Goal: Task Accomplishment & Management: Use online tool/utility

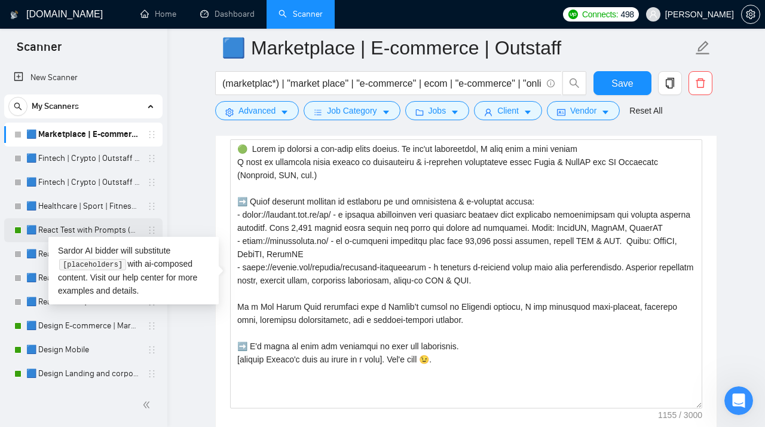
click at [39, 226] on link "🟦 React Test with Prompts (Max)" at bounding box center [83, 230] width 114 height 24
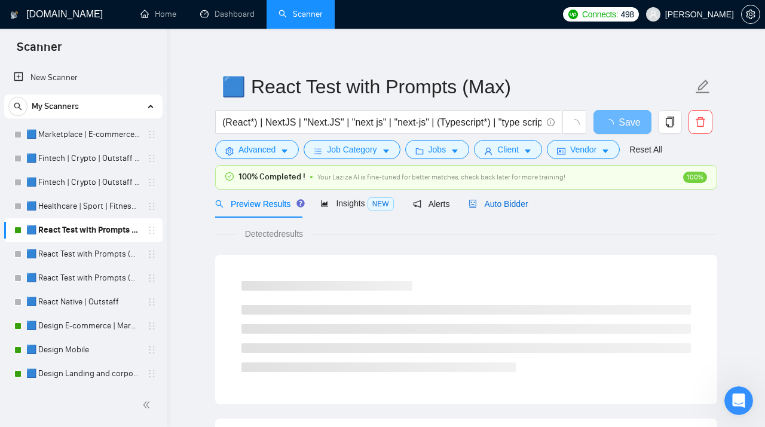
click at [499, 204] on span "Auto Bidder" at bounding box center [498, 204] width 59 height 10
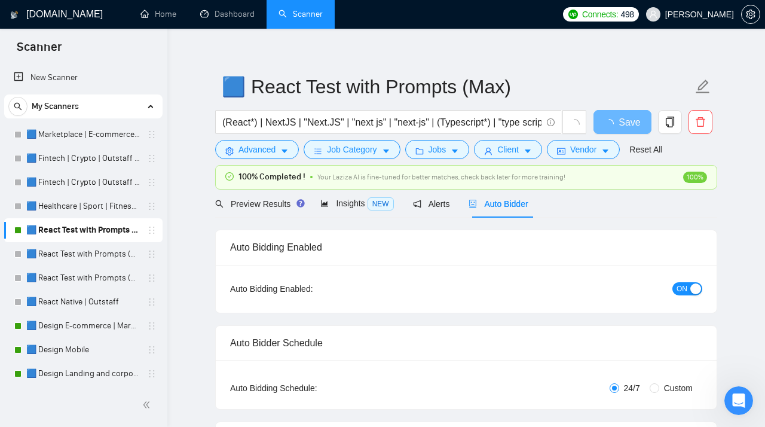
radio input "false"
radio input "true"
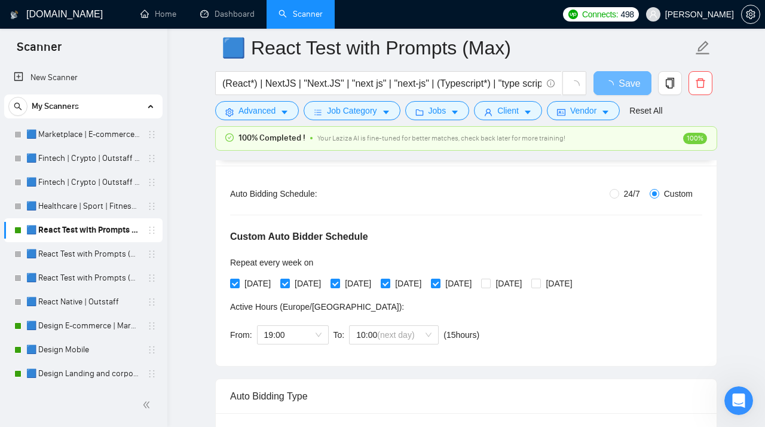
scroll to position [198, 0]
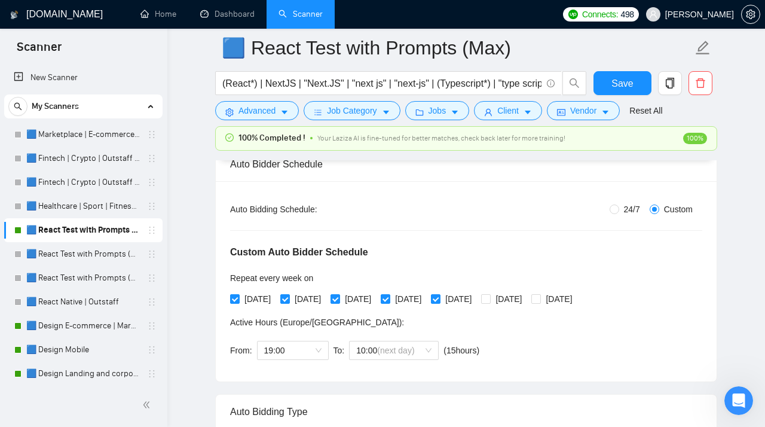
click at [621, 209] on span "24/7" at bounding box center [632, 209] width 26 height 13
click at [619, 209] on input "24/7" at bounding box center [615, 209] width 10 height 10
radio input "true"
radio input "false"
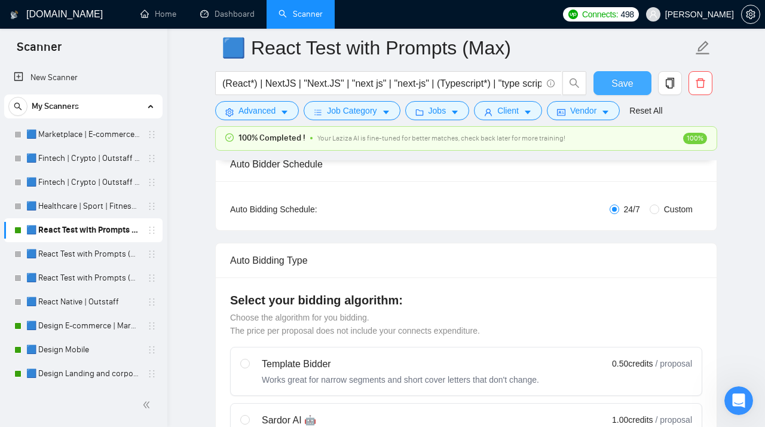
click at [626, 87] on span "Save" at bounding box center [623, 83] width 22 height 15
click at [60, 328] on link "🟦 Design E-commerce | Marketplace" at bounding box center [83, 326] width 114 height 24
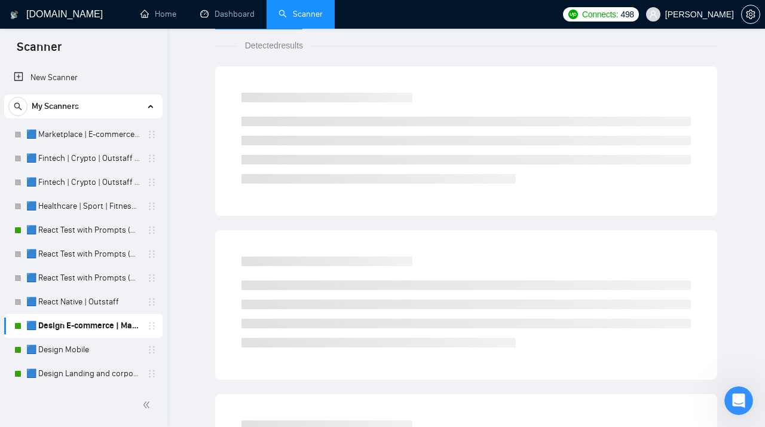
scroll to position [35, 0]
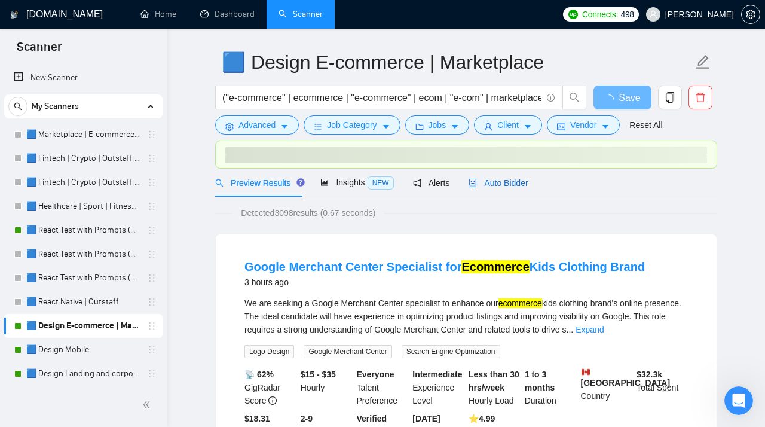
click at [509, 182] on span "Auto Bidder" at bounding box center [498, 183] width 59 height 10
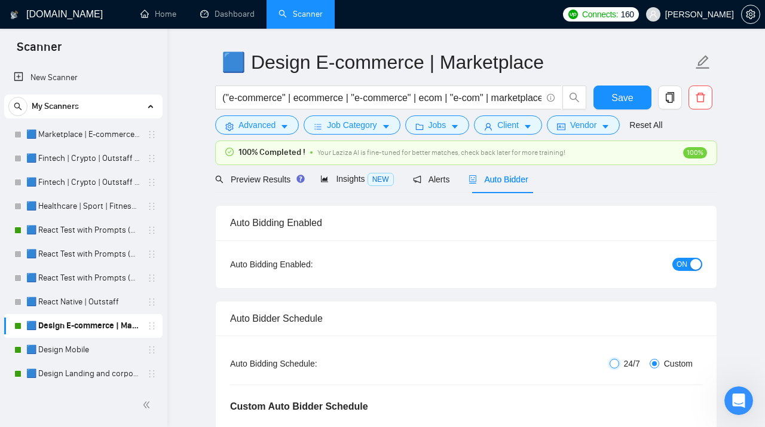
click at [616, 368] on input "24/7" at bounding box center [615, 364] width 10 height 10
radio input "true"
radio input "false"
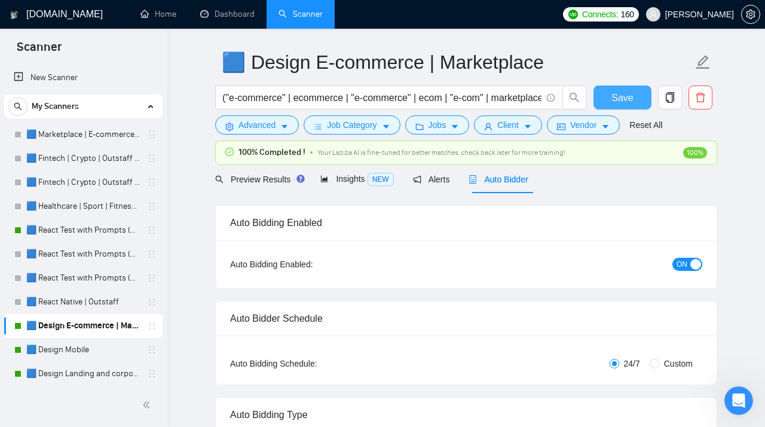
click at [626, 96] on span "Save" at bounding box center [623, 97] width 22 height 15
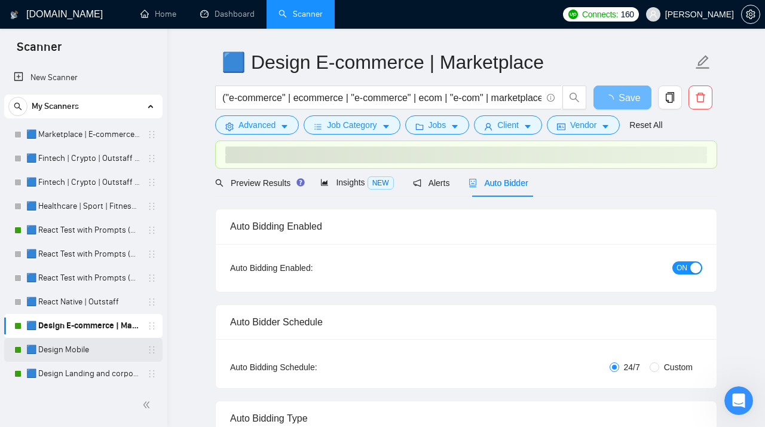
click at [72, 351] on link "🟦 Design Mobile" at bounding box center [83, 350] width 114 height 24
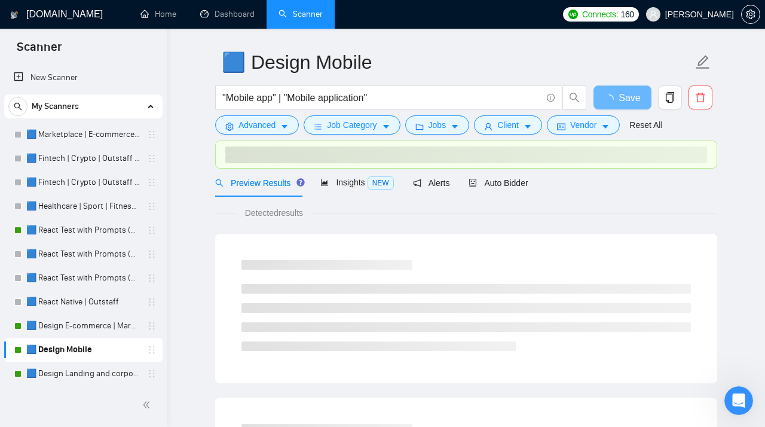
scroll to position [29, 0]
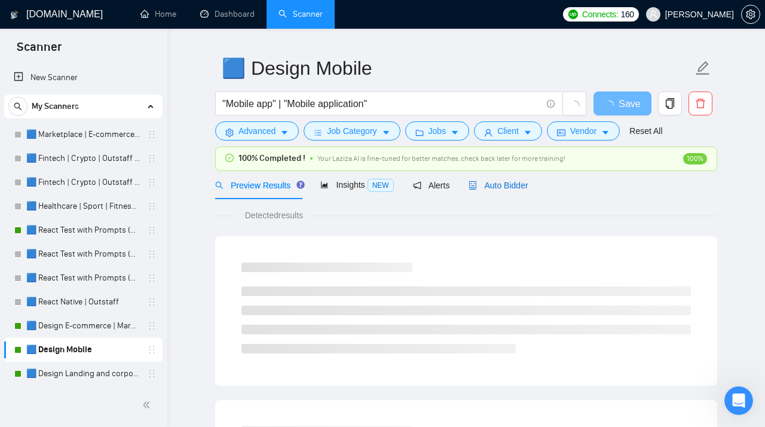
click at [501, 184] on span "Auto Bidder" at bounding box center [498, 186] width 59 height 10
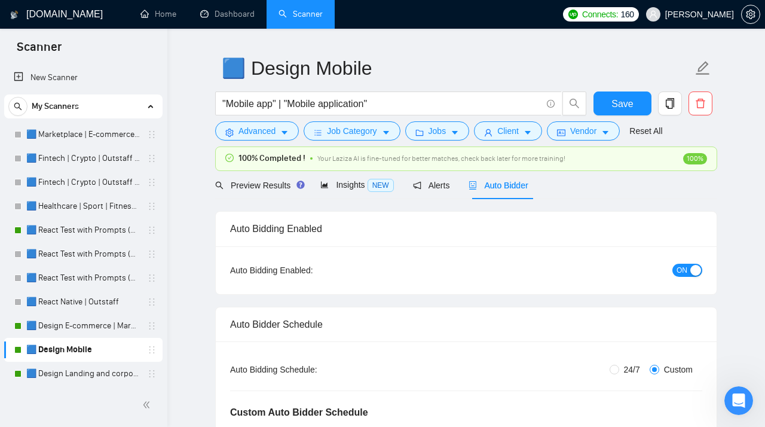
click at [621, 371] on span "24/7" at bounding box center [632, 369] width 26 height 13
click at [619, 371] on input "24/7" at bounding box center [615, 370] width 10 height 10
radio input "true"
radio input "false"
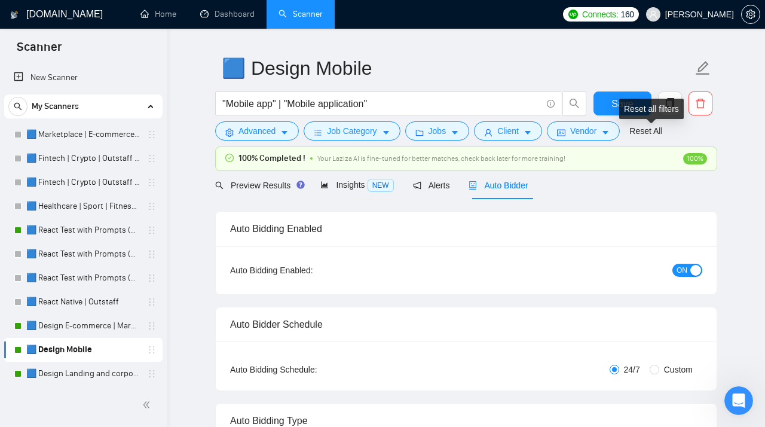
click at [624, 108] on div "Reset all filters" at bounding box center [651, 109] width 65 height 20
click at [614, 100] on span "Save" at bounding box center [623, 103] width 22 height 15
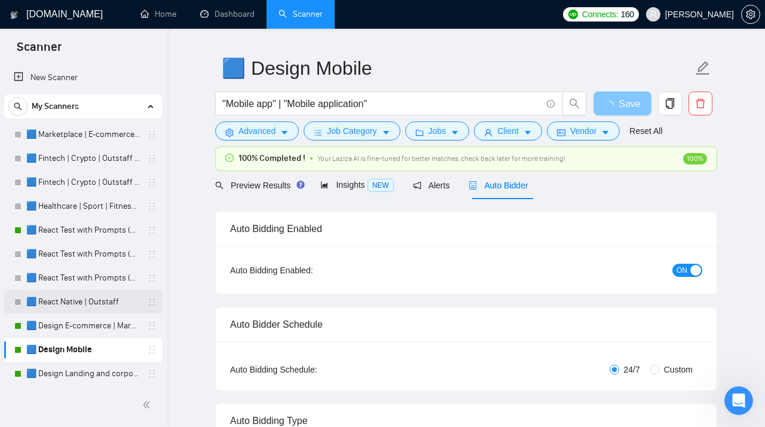
scroll to position [66, 0]
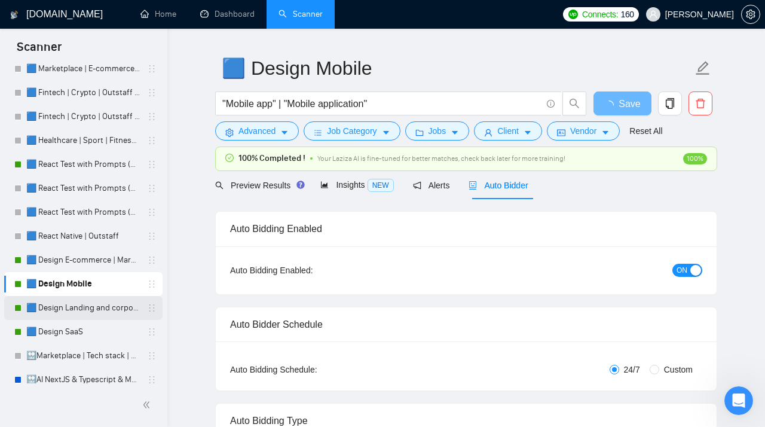
click at [88, 307] on link "🟦 Design Landing and corporate" at bounding box center [83, 308] width 114 height 24
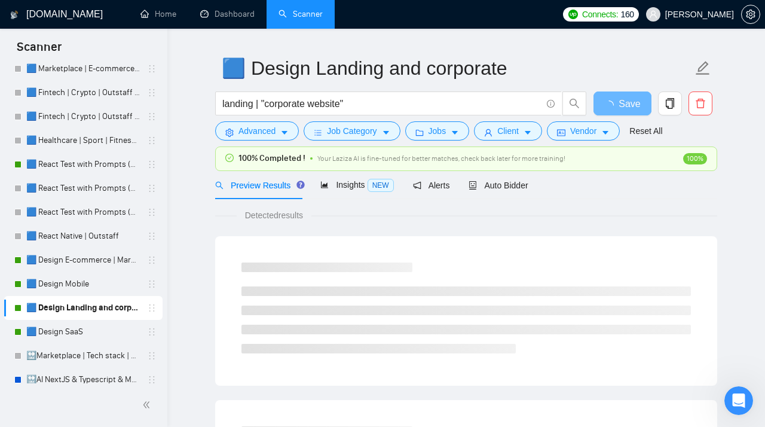
scroll to position [25, 0]
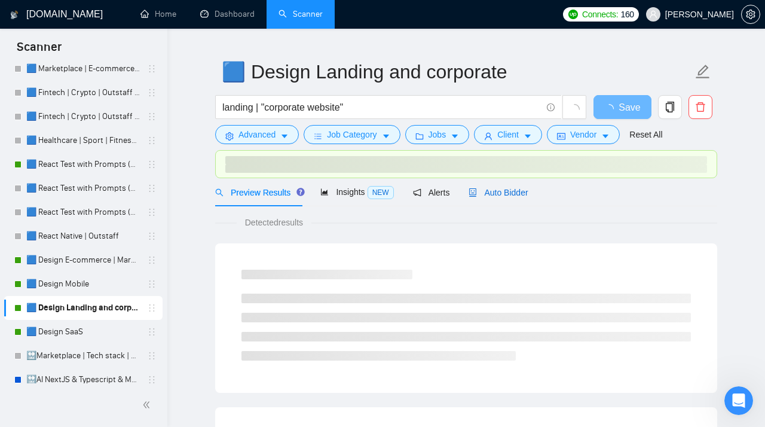
click at [508, 187] on div "Auto Bidder" at bounding box center [498, 192] width 59 height 13
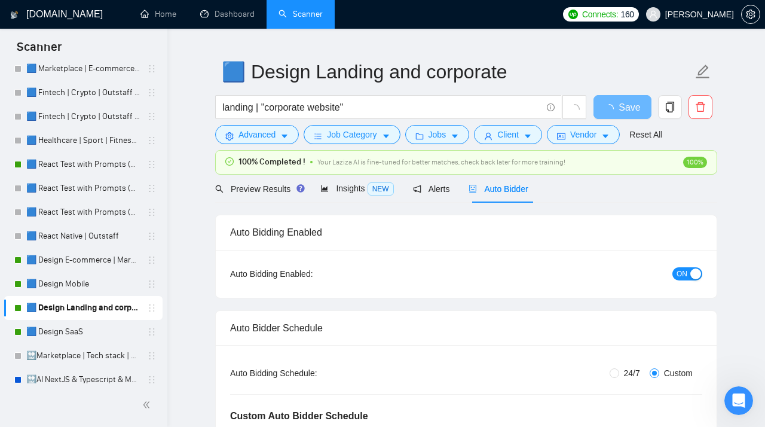
click at [619, 372] on span "24/7" at bounding box center [632, 372] width 26 height 13
click at [616, 372] on input "24/7" at bounding box center [615, 373] width 10 height 10
radio input "true"
radio input "false"
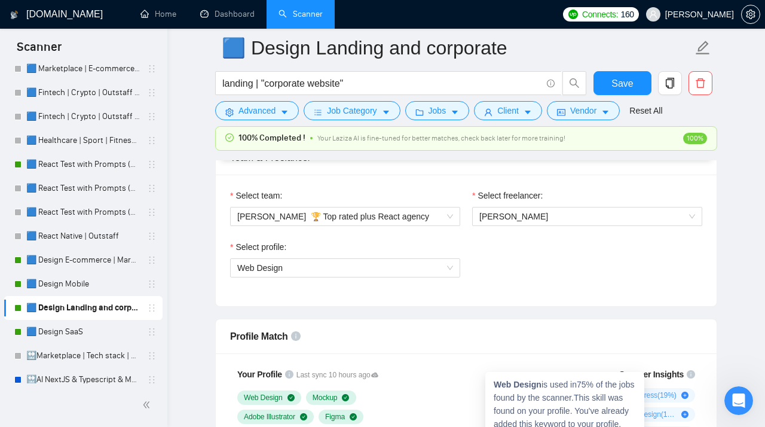
scroll to position [585, 0]
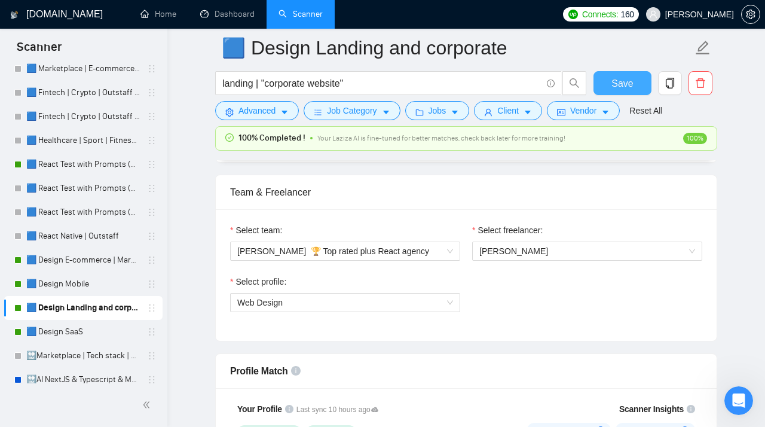
click at [627, 82] on span "Save" at bounding box center [623, 83] width 22 height 15
click at [72, 332] on link "🟦 Design SaaS" at bounding box center [83, 332] width 114 height 24
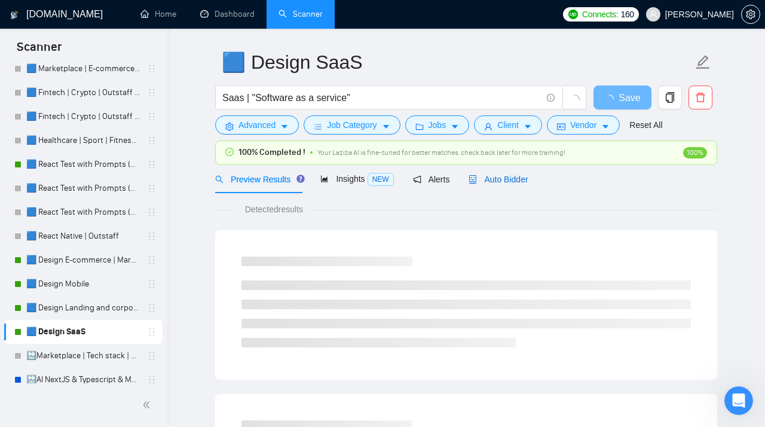
click at [487, 177] on span "Auto Bidder" at bounding box center [498, 180] width 59 height 10
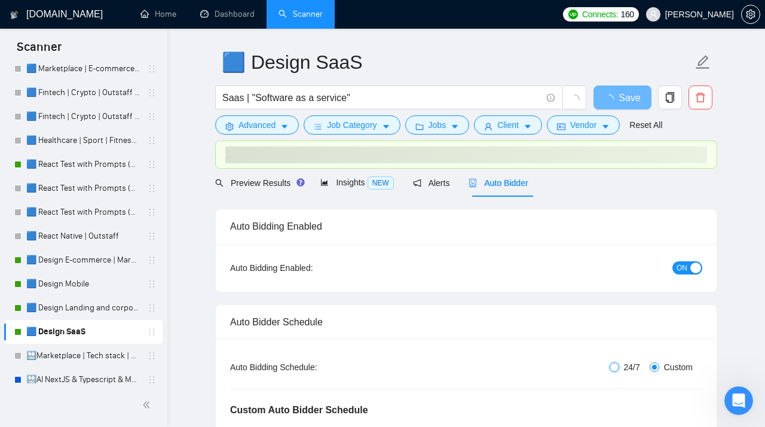
click at [615, 363] on input "24/7" at bounding box center [615, 367] width 10 height 10
radio input "true"
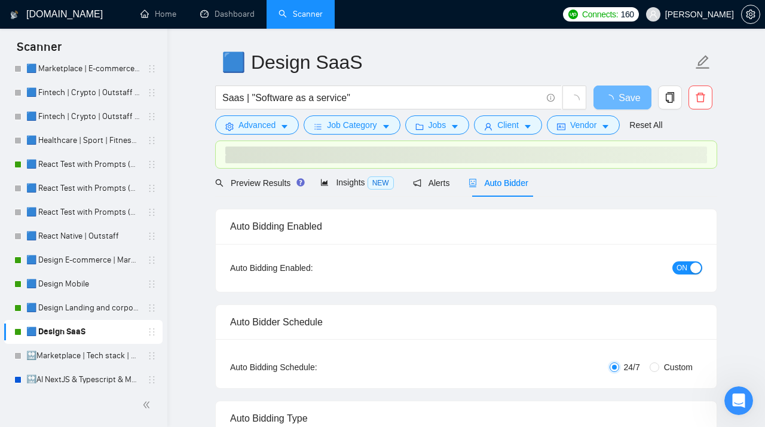
radio input "false"
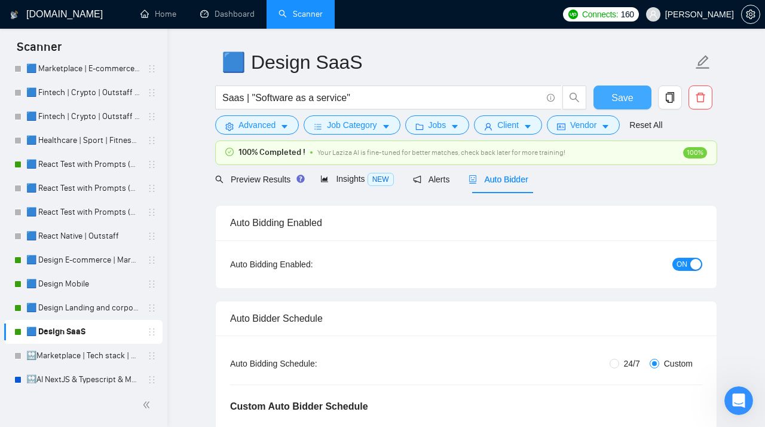
click at [621, 97] on span "Save" at bounding box center [623, 97] width 22 height 15
click at [612, 364] on input "24/7" at bounding box center [615, 364] width 10 height 10
radio input "true"
radio input "false"
click at [619, 368] on span "24/7" at bounding box center [632, 363] width 26 height 13
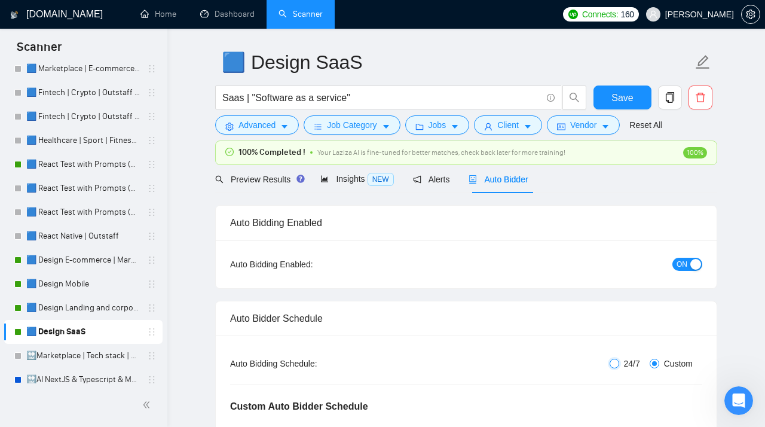
click at [616, 368] on input "24/7" at bounding box center [615, 364] width 10 height 10
radio input "true"
radio input "false"
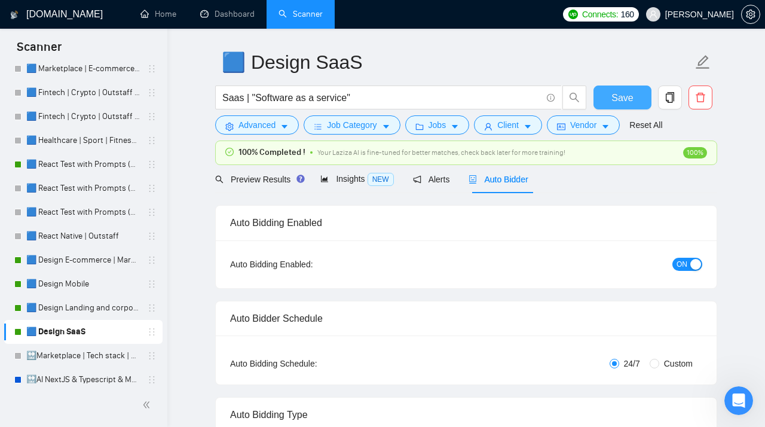
click at [619, 90] on span "Save" at bounding box center [623, 97] width 22 height 15
click at [86, 167] on link "🟦 React Test with Prompts (Max)" at bounding box center [83, 164] width 114 height 24
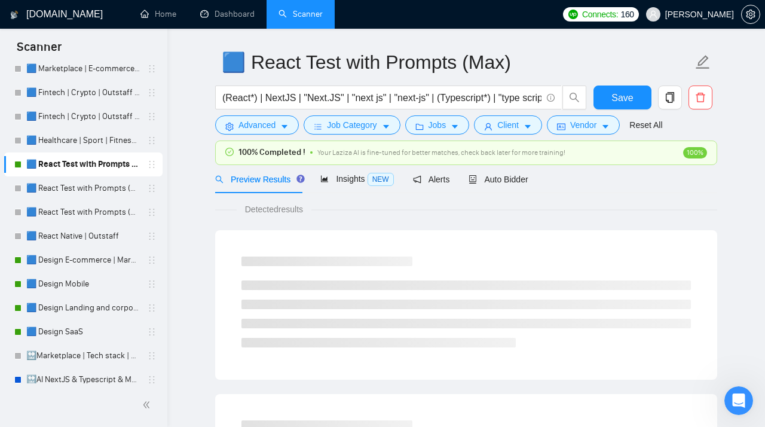
scroll to position [25, 0]
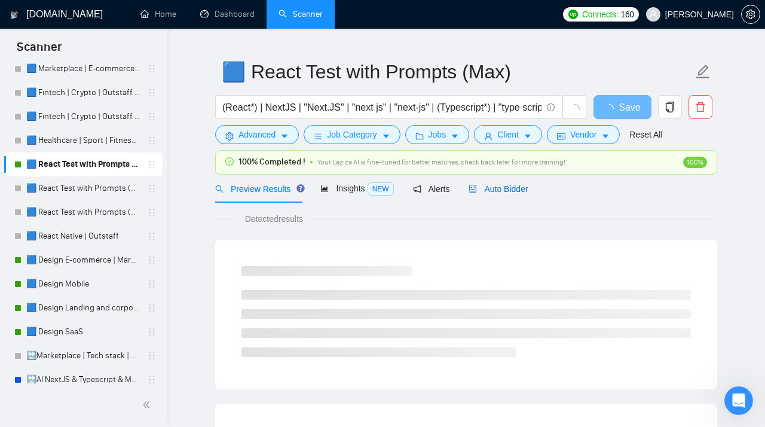
click at [487, 191] on span "Auto Bidder" at bounding box center [498, 189] width 59 height 10
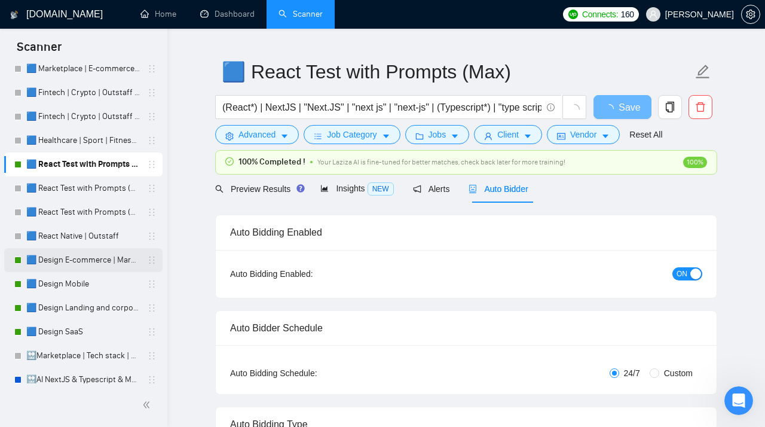
click at [74, 258] on link "🟦 Design E-commerce | Marketplace" at bounding box center [83, 260] width 114 height 24
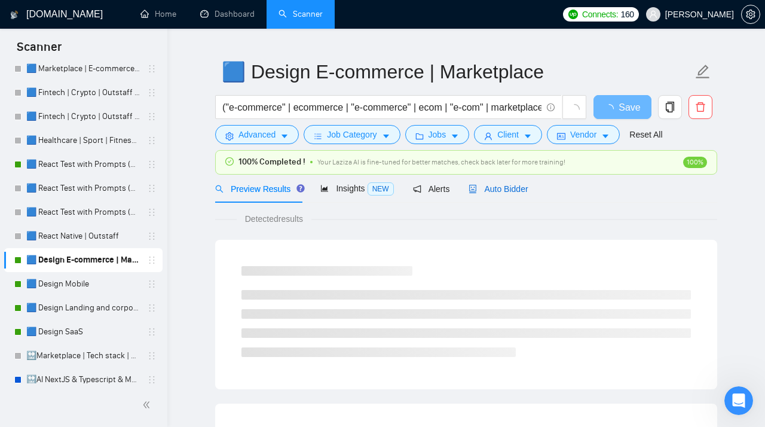
click at [500, 191] on span "Auto Bidder" at bounding box center [498, 189] width 59 height 10
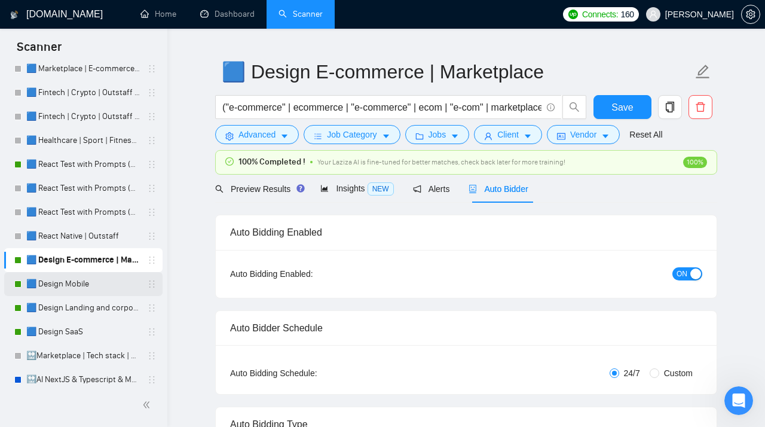
click at [72, 288] on link "🟦 Design Mobile" at bounding box center [83, 284] width 114 height 24
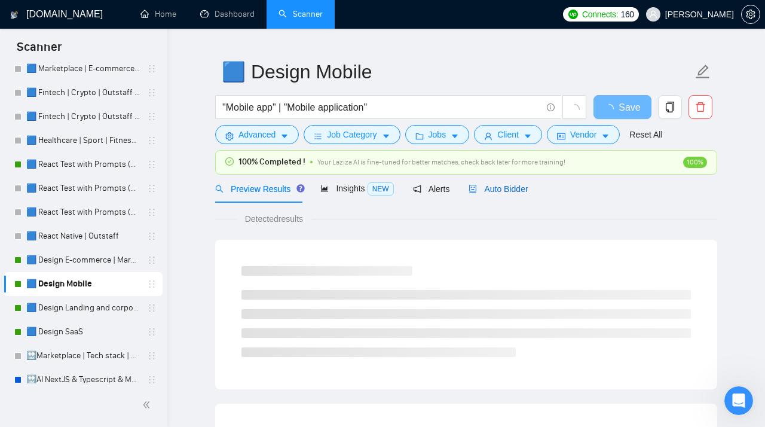
click at [511, 189] on span "Auto Bidder" at bounding box center [498, 189] width 59 height 10
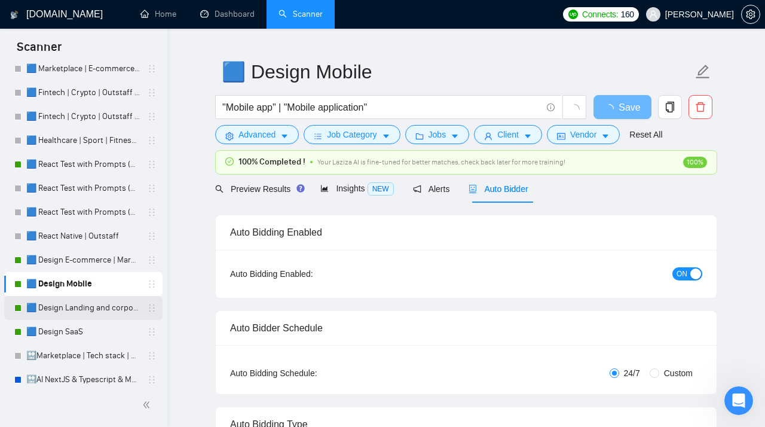
click at [103, 313] on link "🟦 Design Landing and corporate" at bounding box center [83, 308] width 114 height 24
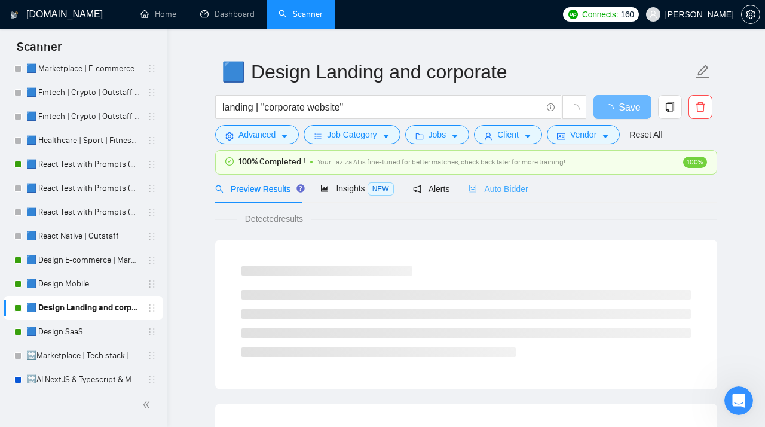
click at [495, 197] on div "Auto Bidder" at bounding box center [498, 189] width 59 height 28
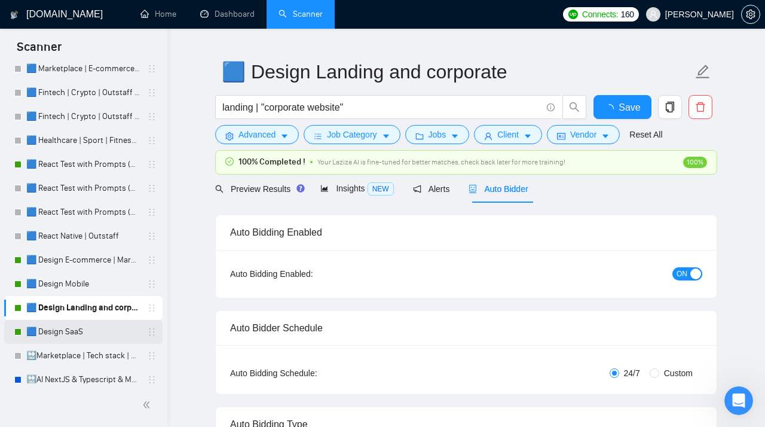
click at [103, 327] on link "🟦 Design SaaS" at bounding box center [83, 332] width 114 height 24
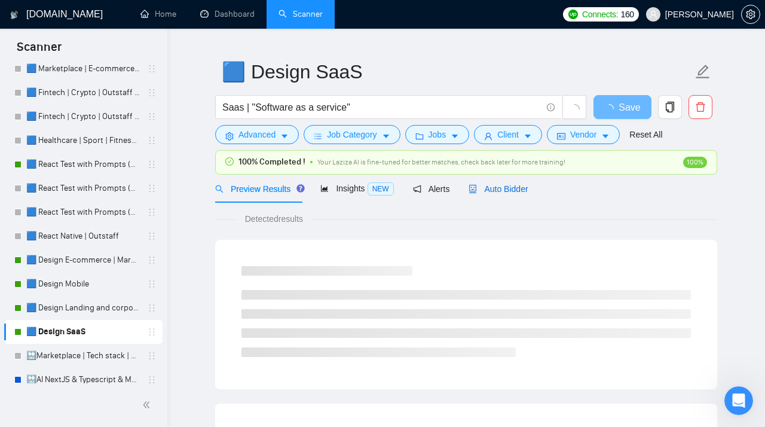
click at [485, 187] on span "Auto Bidder" at bounding box center [498, 189] width 59 height 10
